Goal: Transaction & Acquisition: Purchase product/service

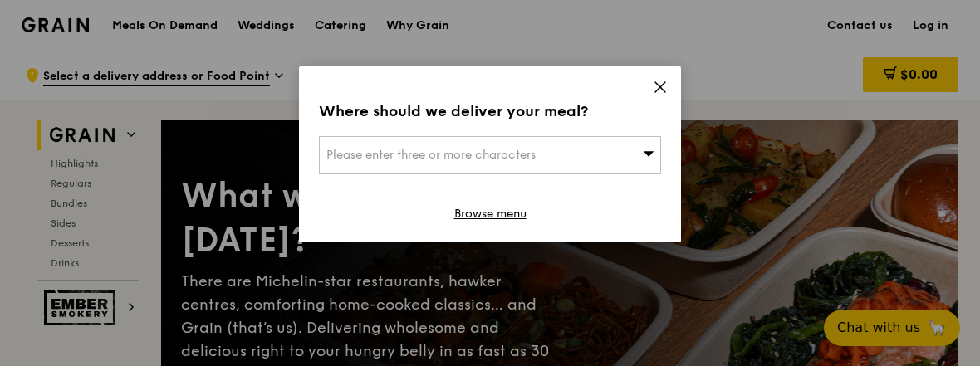
click at [642, 154] on div "Please enter three or more characters" at bounding box center [490, 155] width 342 height 38
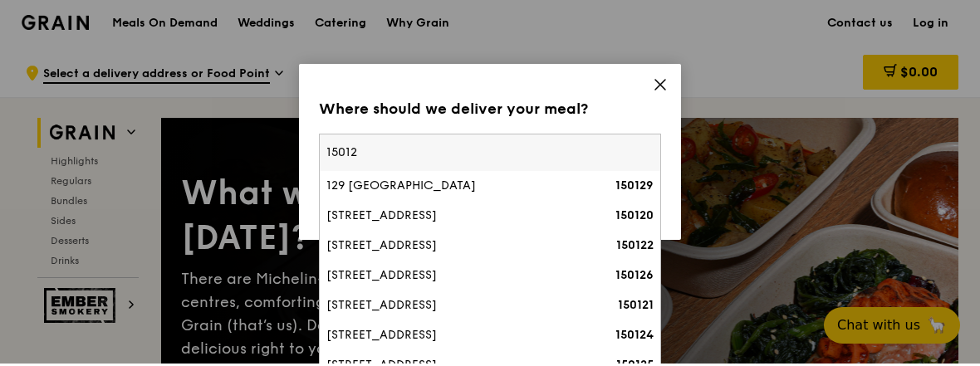
type input "150129"
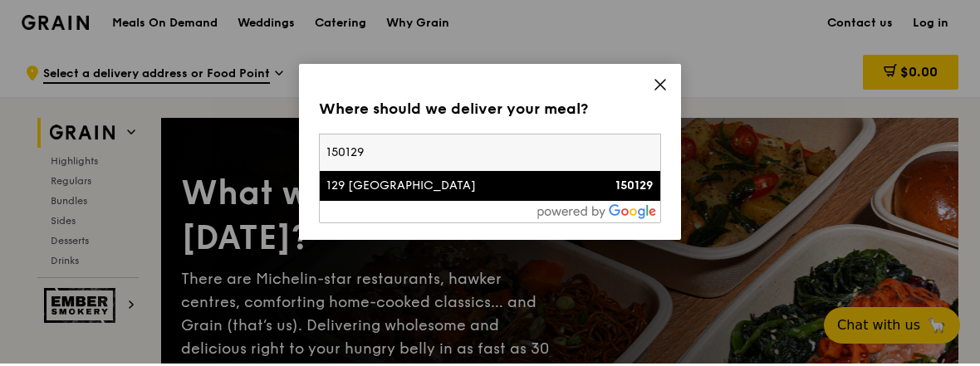
click at [381, 184] on div "129 [GEOGRAPHIC_DATA]" at bounding box center [449, 188] width 246 height 17
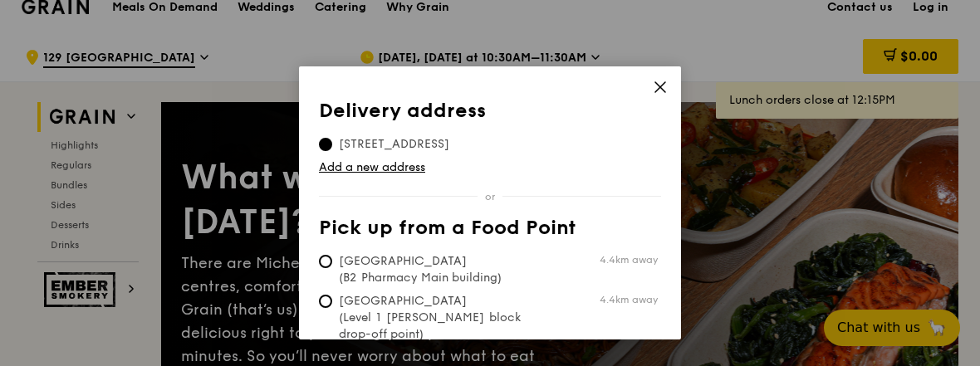
scroll to position [23, 0]
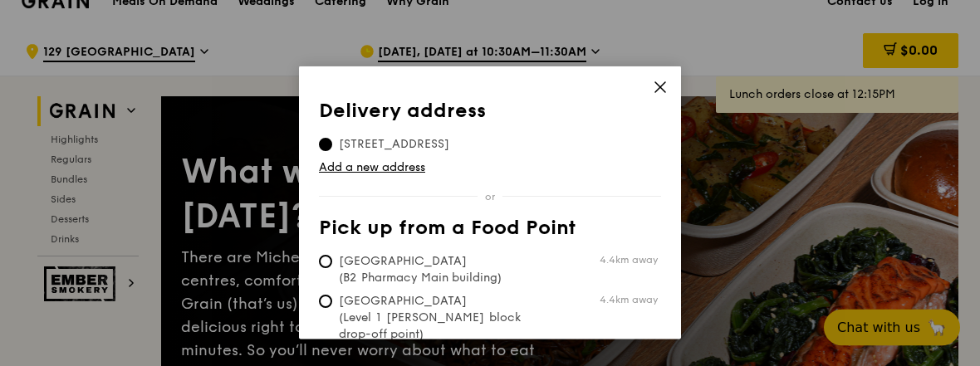
click at [359, 171] on link "Add a new address" at bounding box center [490, 167] width 342 height 17
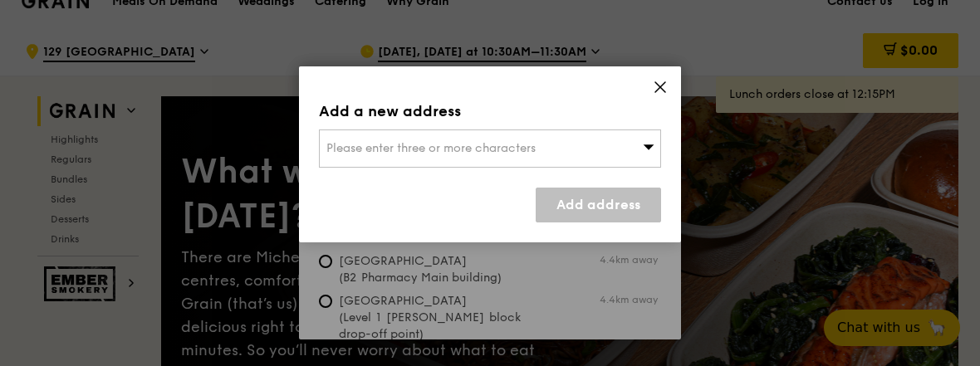
click at [647, 141] on icon at bounding box center [649, 146] width 12 height 12
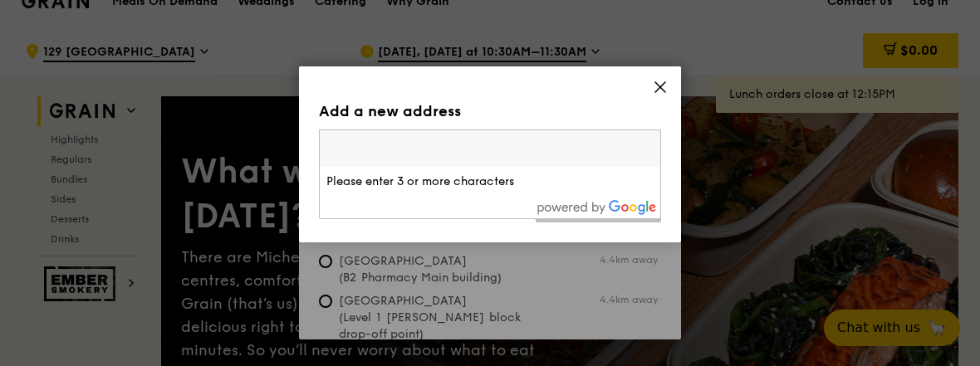
scroll to position [23, 0]
type input "1"
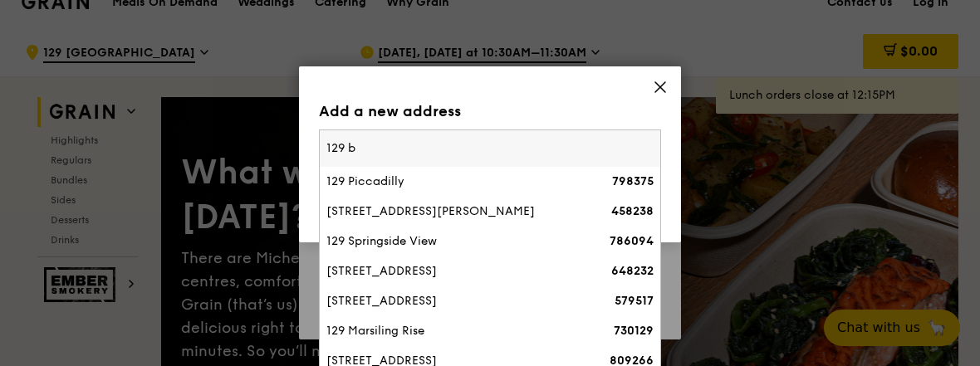
type input "129 bu"
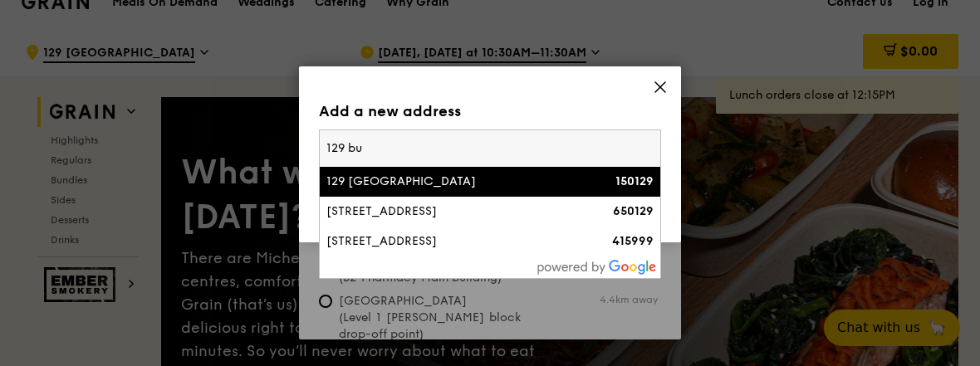
click at [409, 177] on div "129 [GEOGRAPHIC_DATA]" at bounding box center [449, 182] width 246 height 17
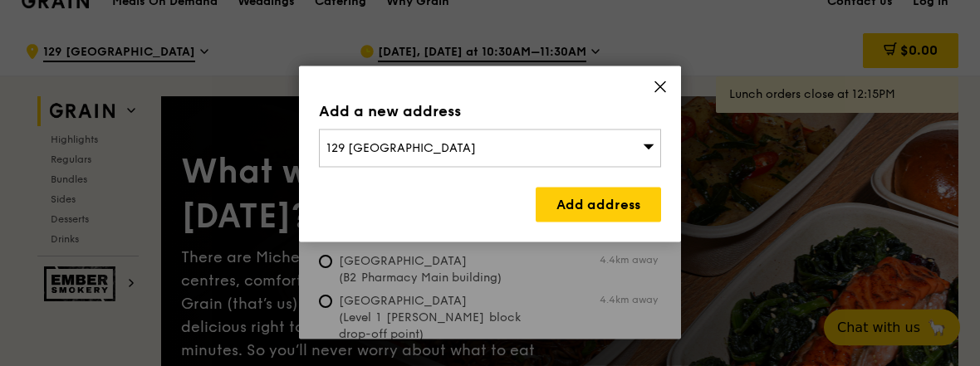
click at [594, 207] on link "Add address" at bounding box center [598, 205] width 125 height 35
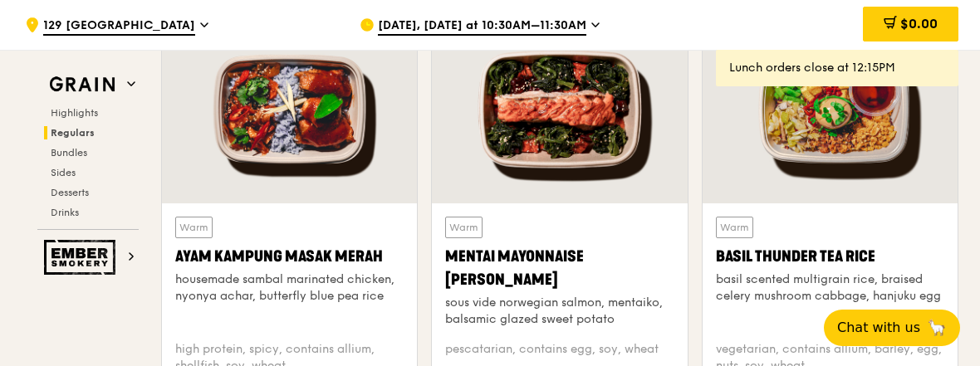
scroll to position [1509, 0]
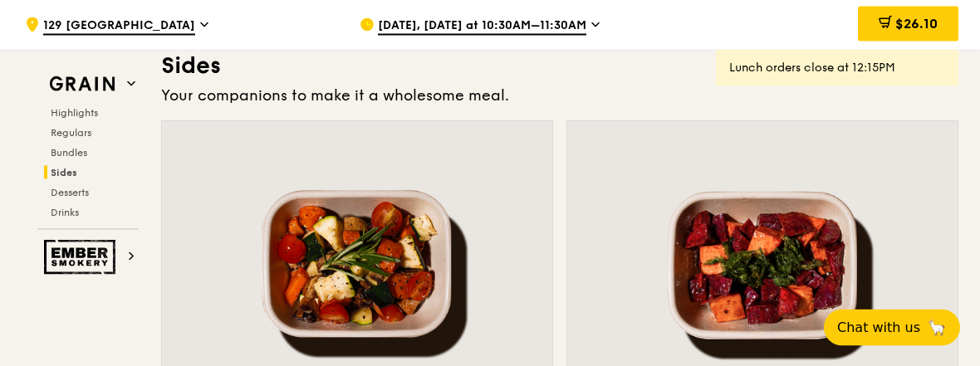
scroll to position [3715, 0]
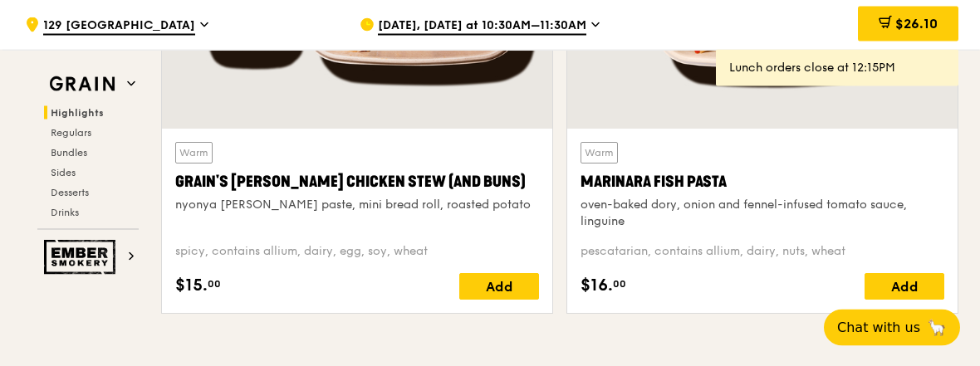
scroll to position [763, 0]
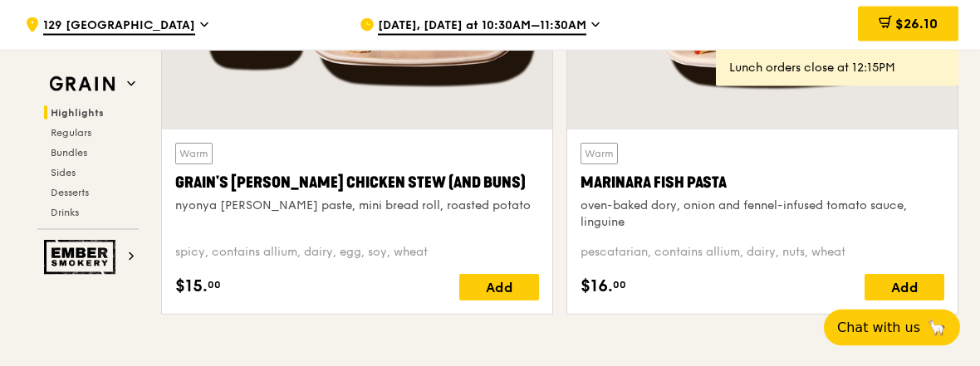
click at [888, 31] on span at bounding box center [884, 25] width 13 height 18
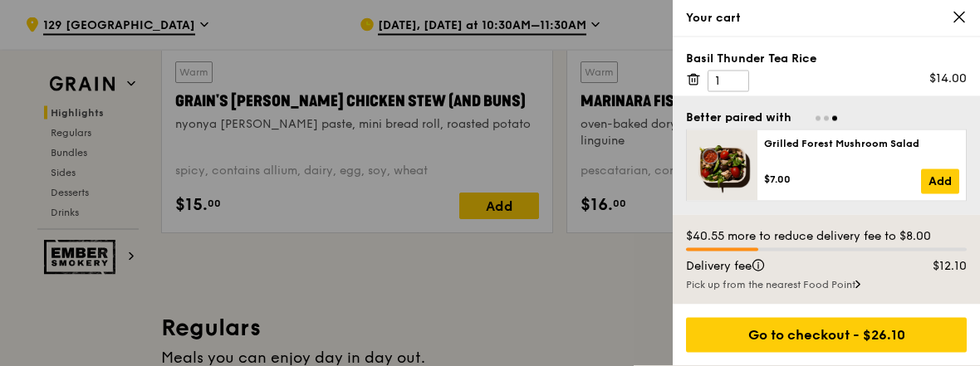
scroll to position [846, 0]
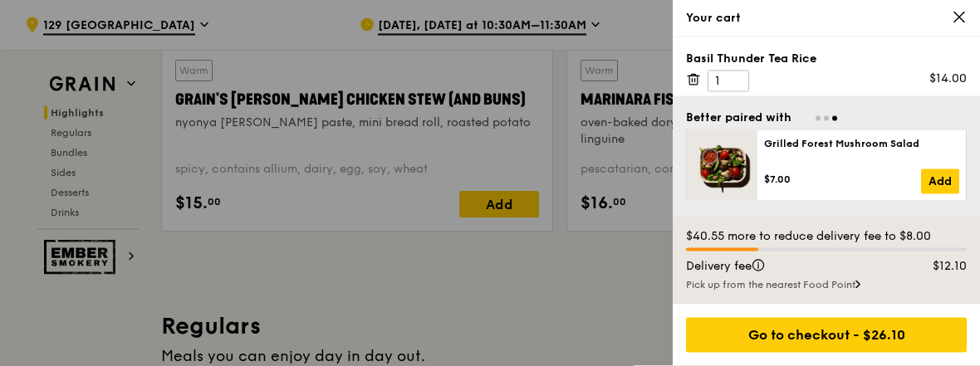
click at [761, 291] on div "Pick up from the nearest Food Point" at bounding box center [826, 284] width 281 height 13
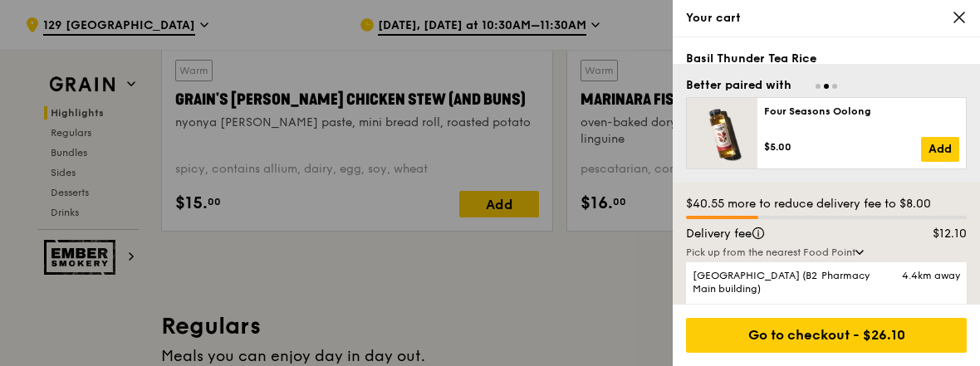
click at [720, 64] on div "Basil Thunder Tea Rice 1 $14.00" at bounding box center [826, 50] width 307 height 27
click at [954, 6] on div "Your cart" at bounding box center [826, 18] width 307 height 37
click at [960, 13] on icon at bounding box center [958, 17] width 15 height 15
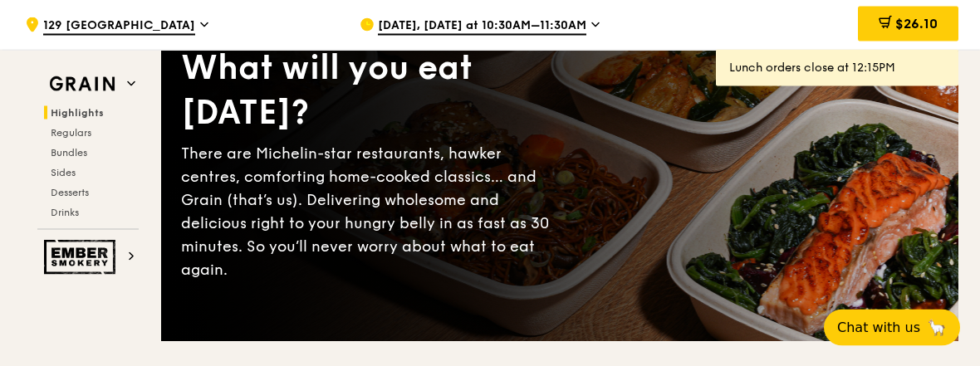
scroll to position [0, 0]
